Goal: Find specific page/section: Find specific page/section

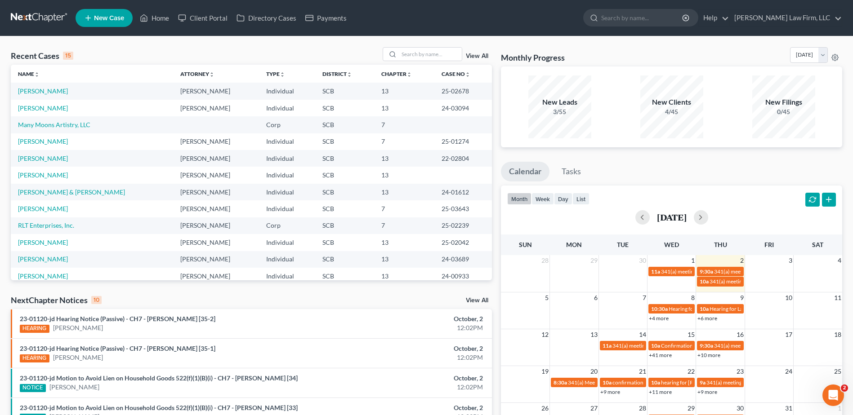
click at [53, 13] on link at bounding box center [40, 18] width 58 height 16
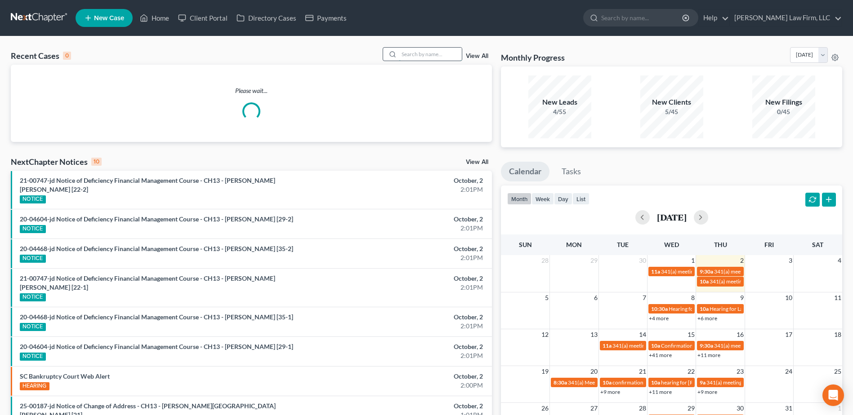
click at [418, 54] on input "search" at bounding box center [430, 54] width 63 height 13
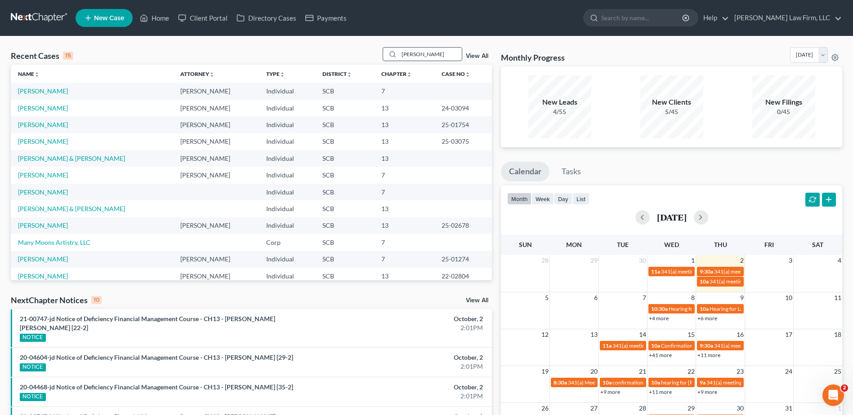
type input "setzer"
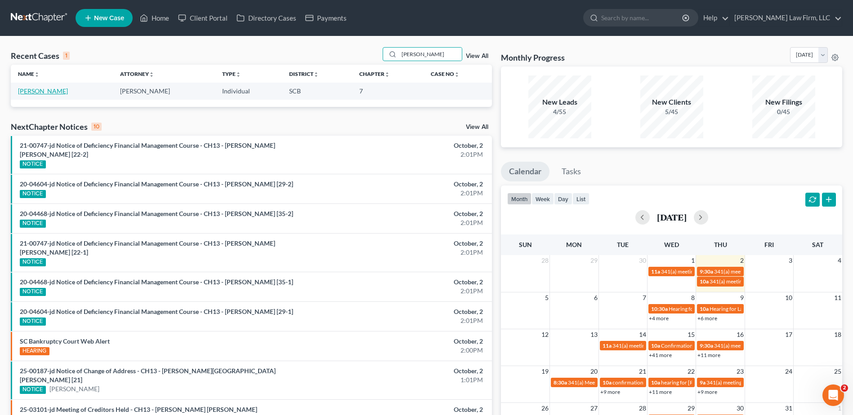
click at [44, 91] on link "Setzer, Kimberly" at bounding box center [43, 91] width 50 height 8
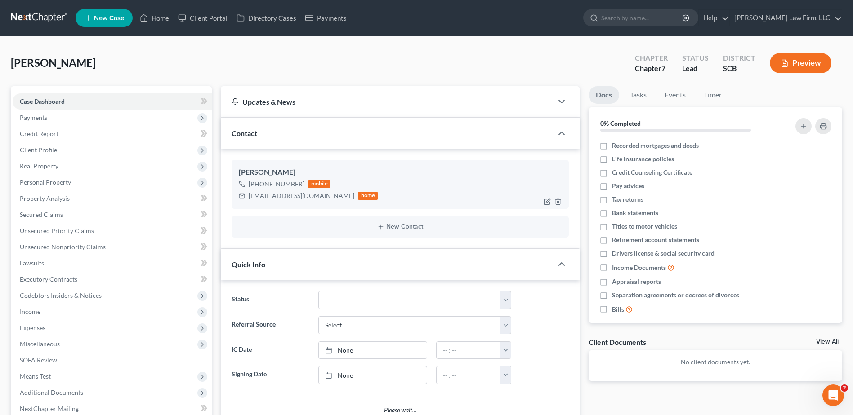
select select "3"
click at [36, 13] on link at bounding box center [40, 18] width 58 height 16
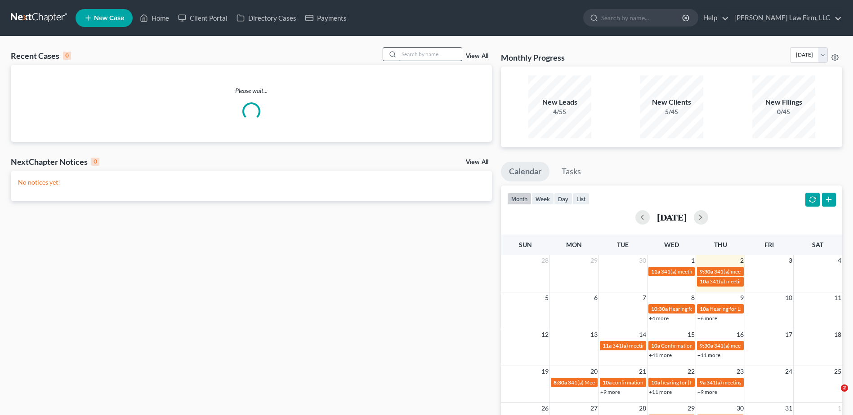
click at [419, 54] on input "search" at bounding box center [430, 54] width 63 height 13
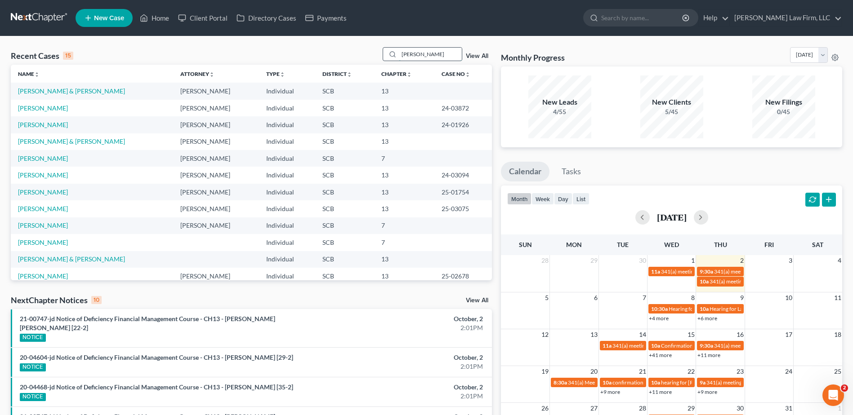
type input "davis"
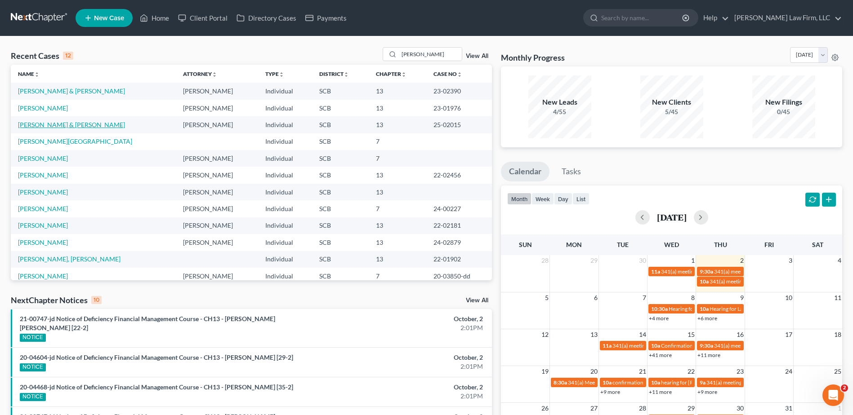
click at [64, 122] on link "Davis, Danny & Christal" at bounding box center [71, 125] width 107 height 8
select select "0"
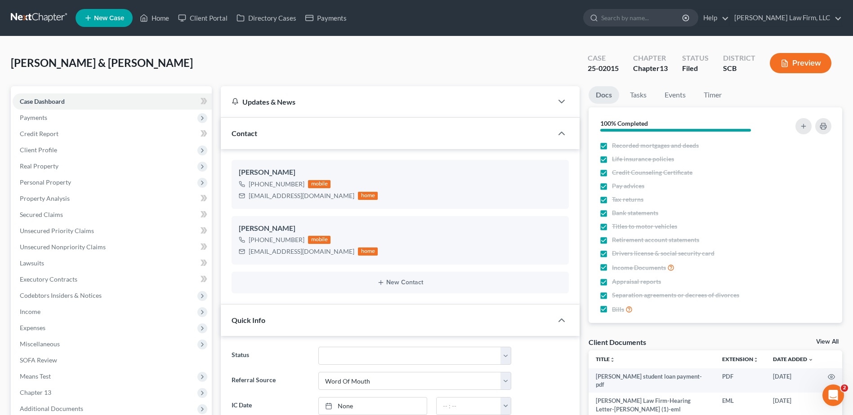
select select "3"
